Goal: Task Accomplishment & Management: Manage account settings

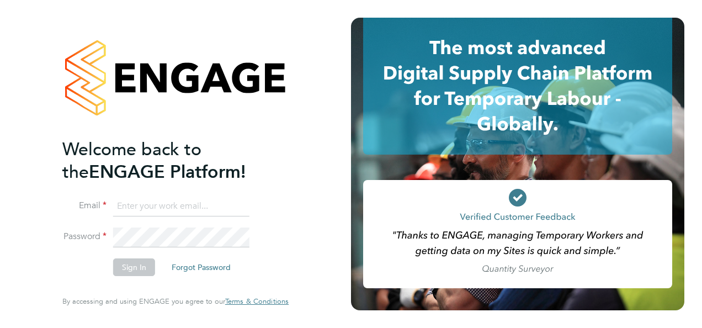
click at [167, 211] on input at bounding box center [181, 207] width 136 height 20
type input "[PERSON_NAME][EMAIL_ADDRESS][PERSON_NAME][DOMAIN_NAME]"
click at [135, 271] on button "Sign In" at bounding box center [134, 267] width 42 height 18
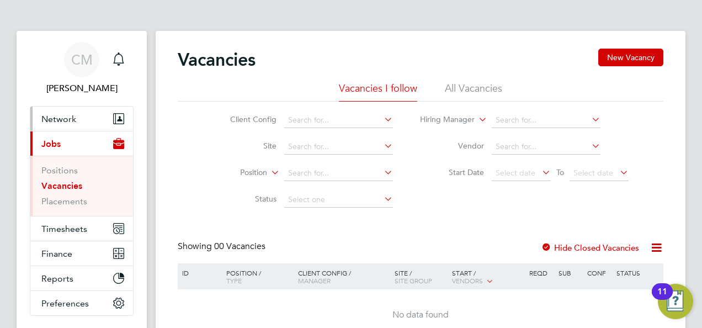
click at [57, 118] on span "Network" at bounding box center [58, 119] width 35 height 10
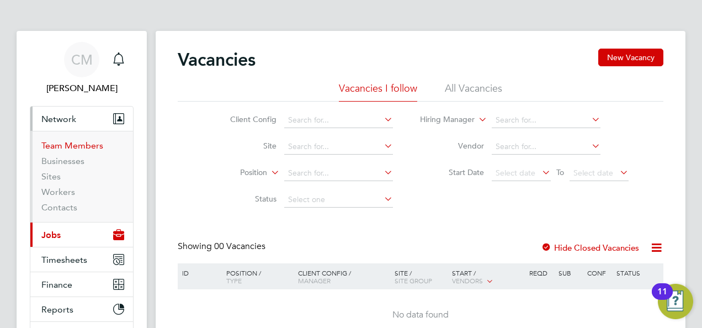
click at [69, 141] on link "Team Members" at bounding box center [72, 145] width 62 height 10
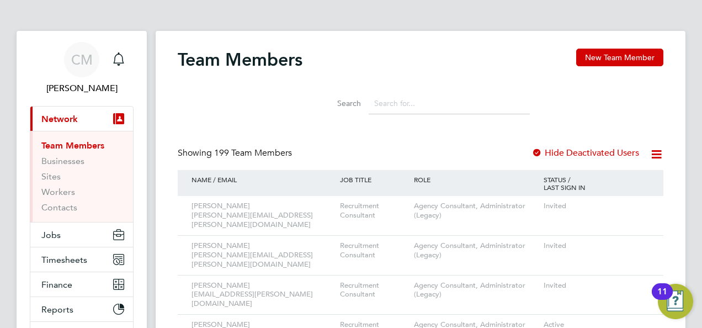
click at [385, 104] on input at bounding box center [449, 104] width 161 height 22
type input "[PERSON_NAME]"
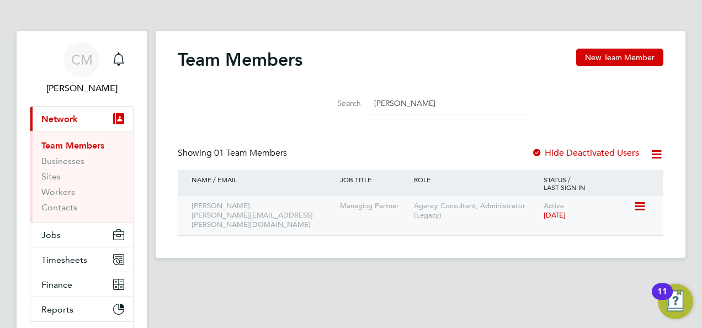
click at [645, 208] on icon at bounding box center [639, 206] width 11 height 13
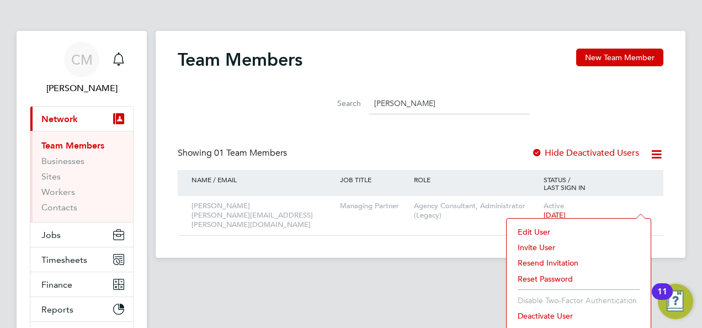
click at [556, 315] on li "Deactivate User" at bounding box center [578, 315] width 133 height 15
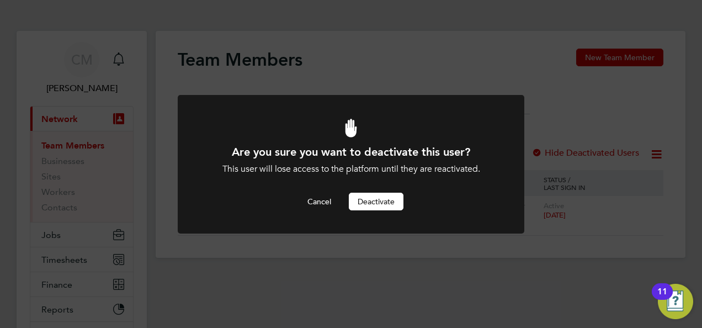
click at [392, 202] on button "Deactivate" at bounding box center [376, 202] width 55 height 18
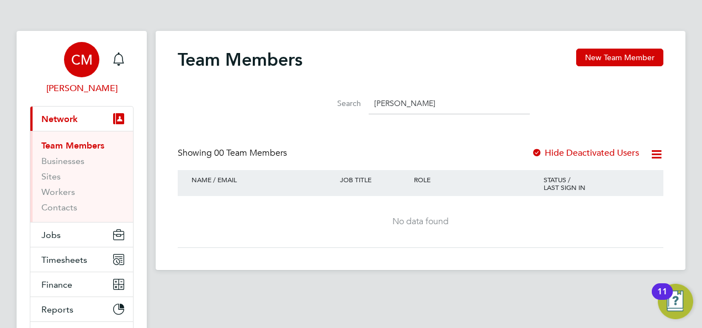
drag, startPoint x: 72, startPoint y: 87, endPoint x: 80, endPoint y: 84, distance: 8.0
click at [72, 87] on span "[PERSON_NAME]" at bounding box center [82, 88] width 104 height 13
